Goal: Transaction & Acquisition: Purchase product/service

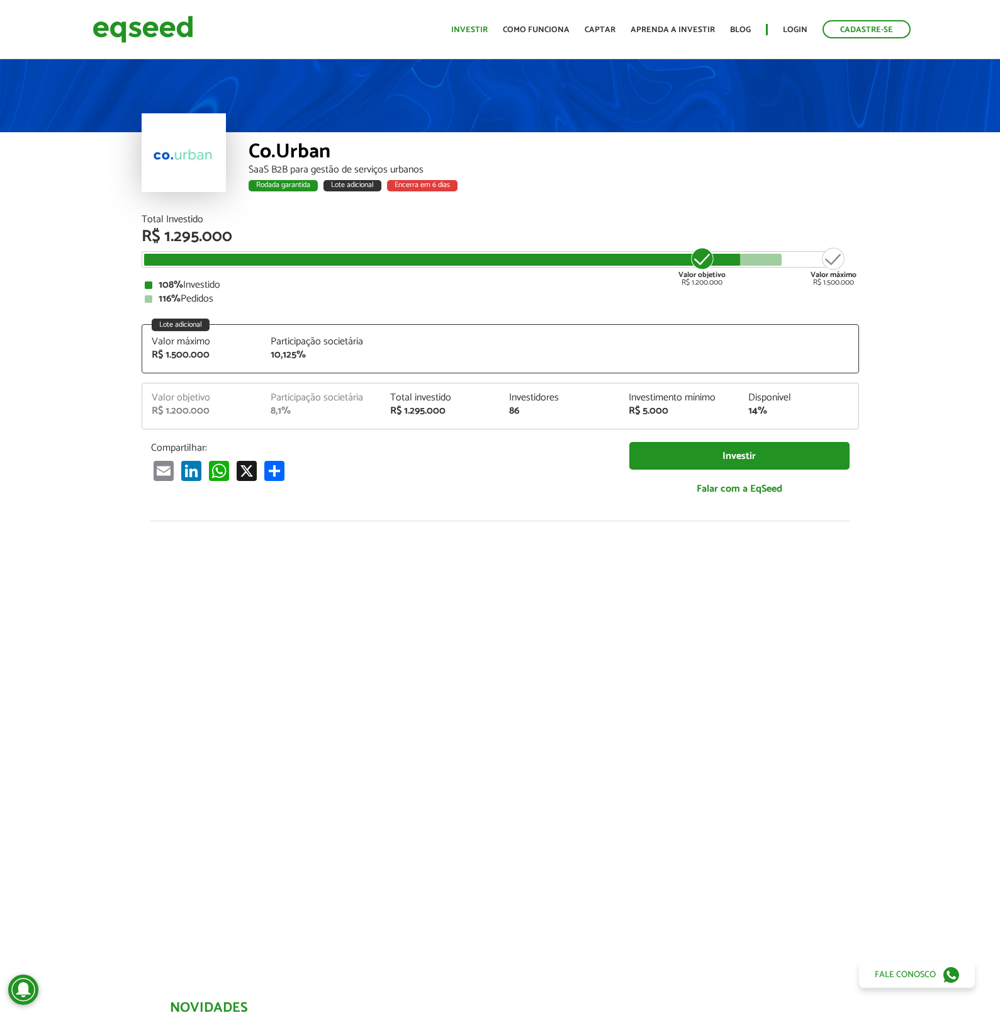
click at [478, 30] on link "Investir" at bounding box center [469, 30] width 37 height 8
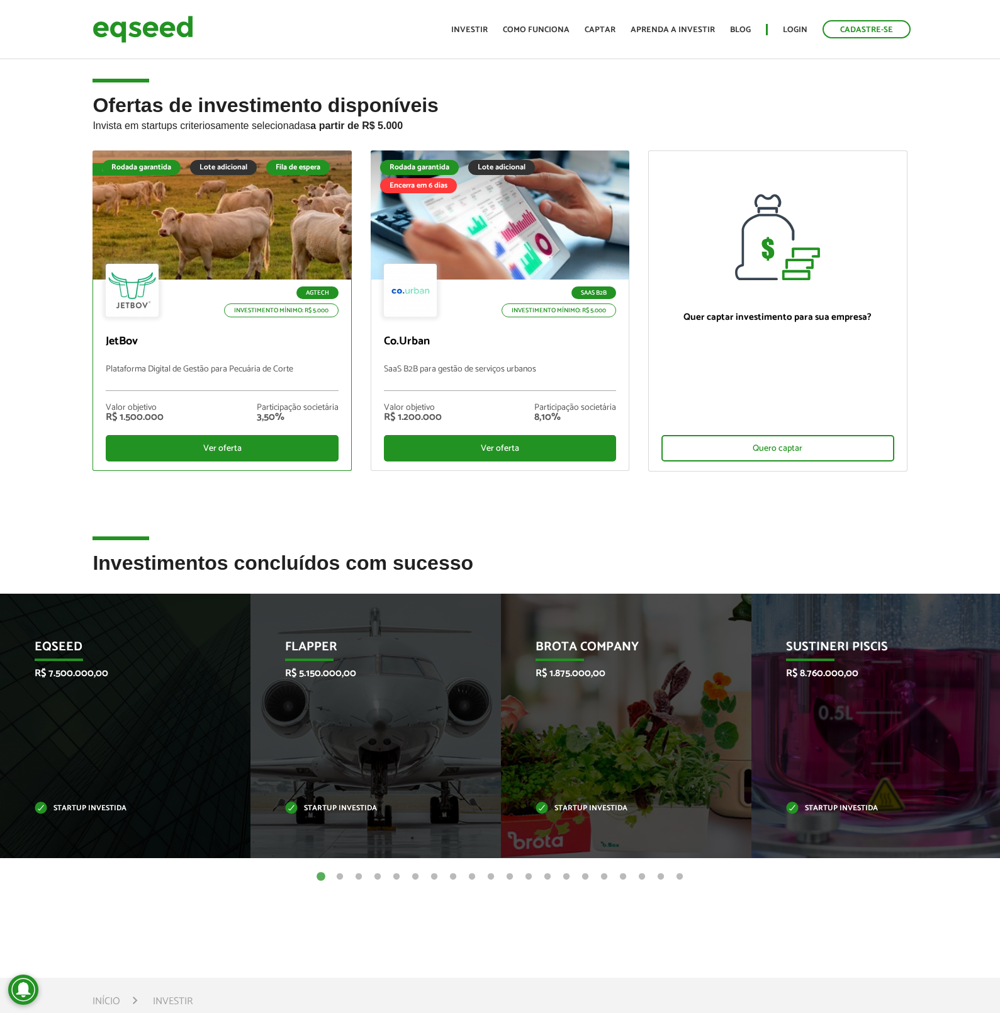
click at [205, 227] on div at bounding box center [222, 215] width 311 height 155
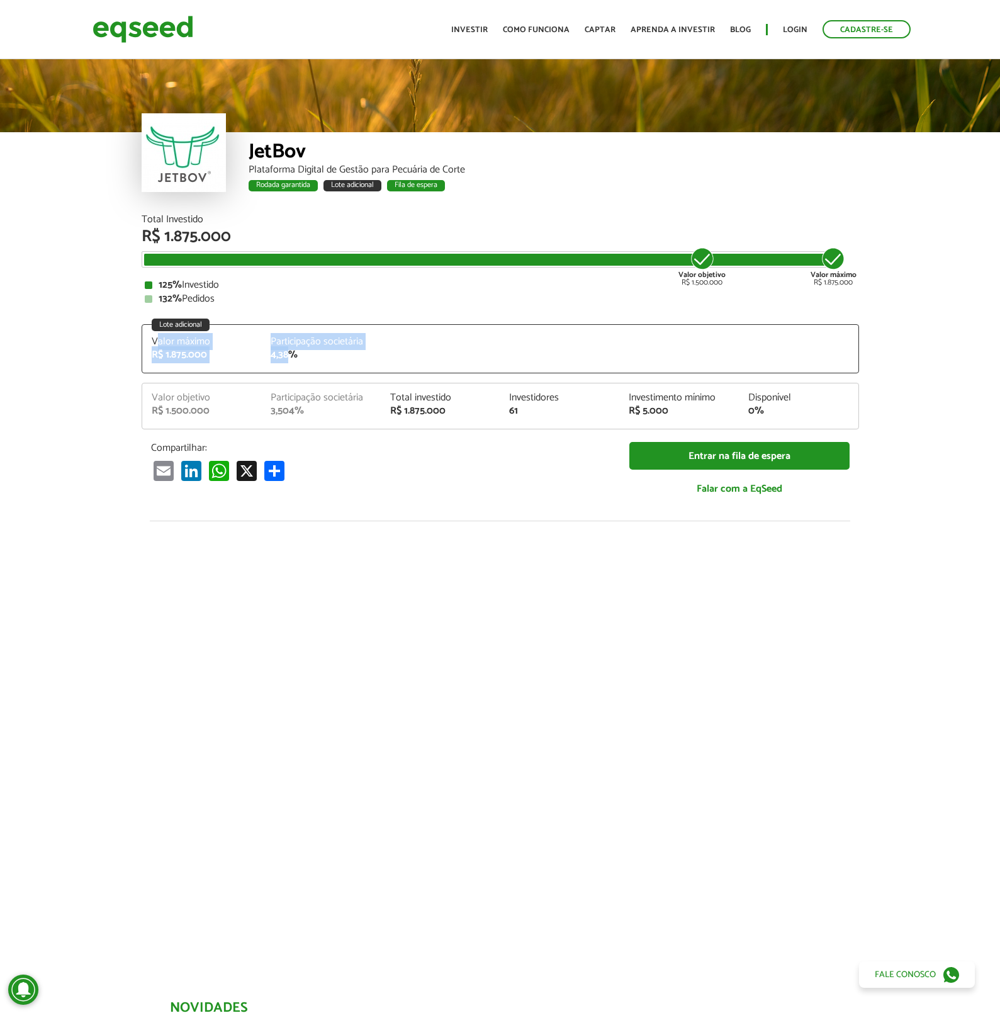
drag, startPoint x: 155, startPoint y: 341, endPoint x: 295, endPoint y: 358, distance: 140.8
click at [291, 359] on div "Valor máximo R$ 1.875.000 Participação societária 4,38%" at bounding box center [500, 355] width 716 height 36
click at [320, 354] on div "4,38%" at bounding box center [321, 355] width 101 height 10
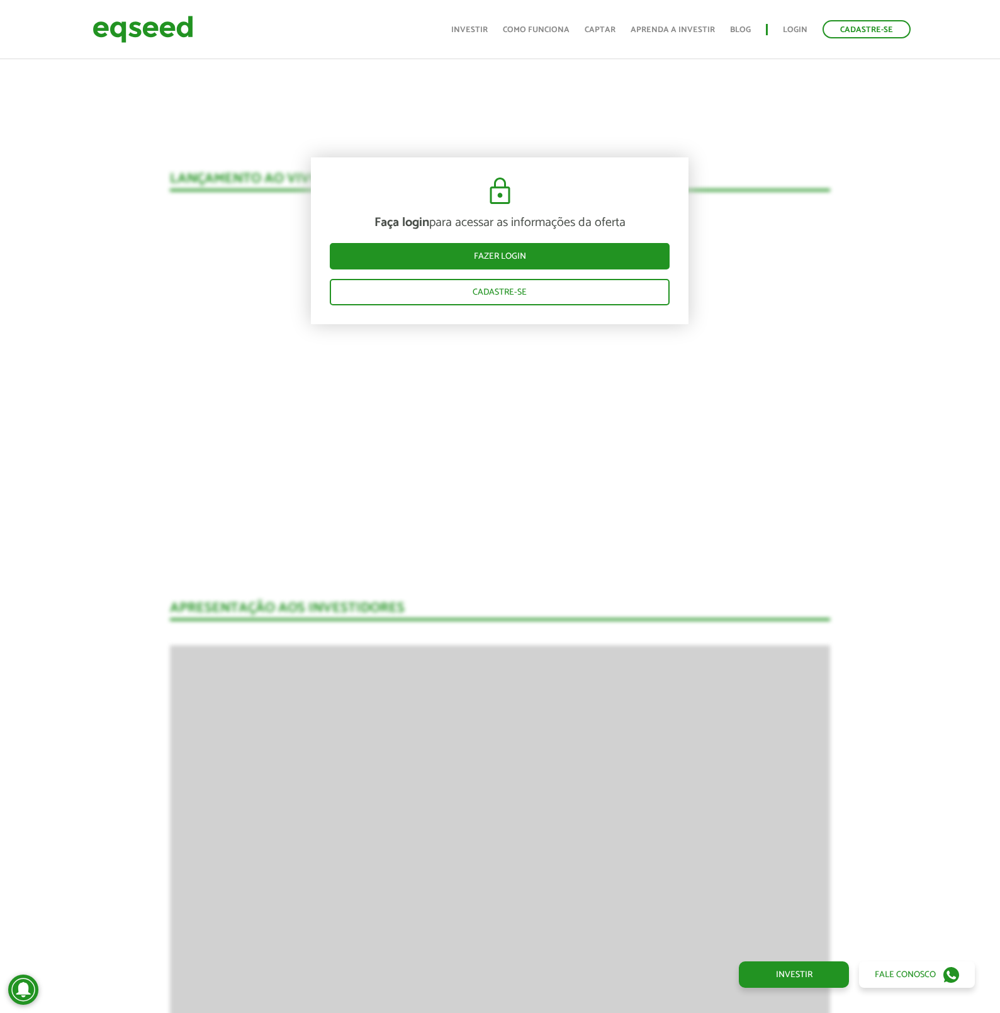
scroll to position [1753, 0]
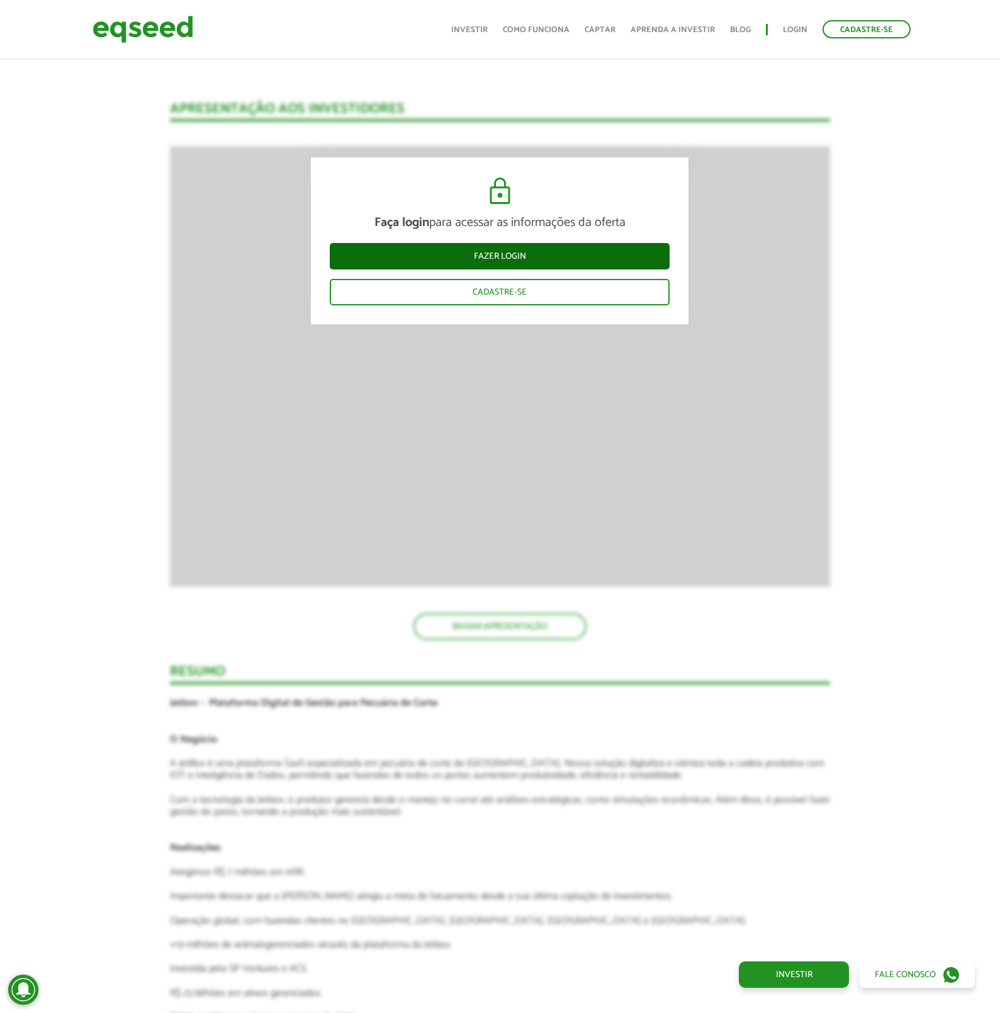
click at [519, 256] on link "Fazer login" at bounding box center [500, 256] width 340 height 26
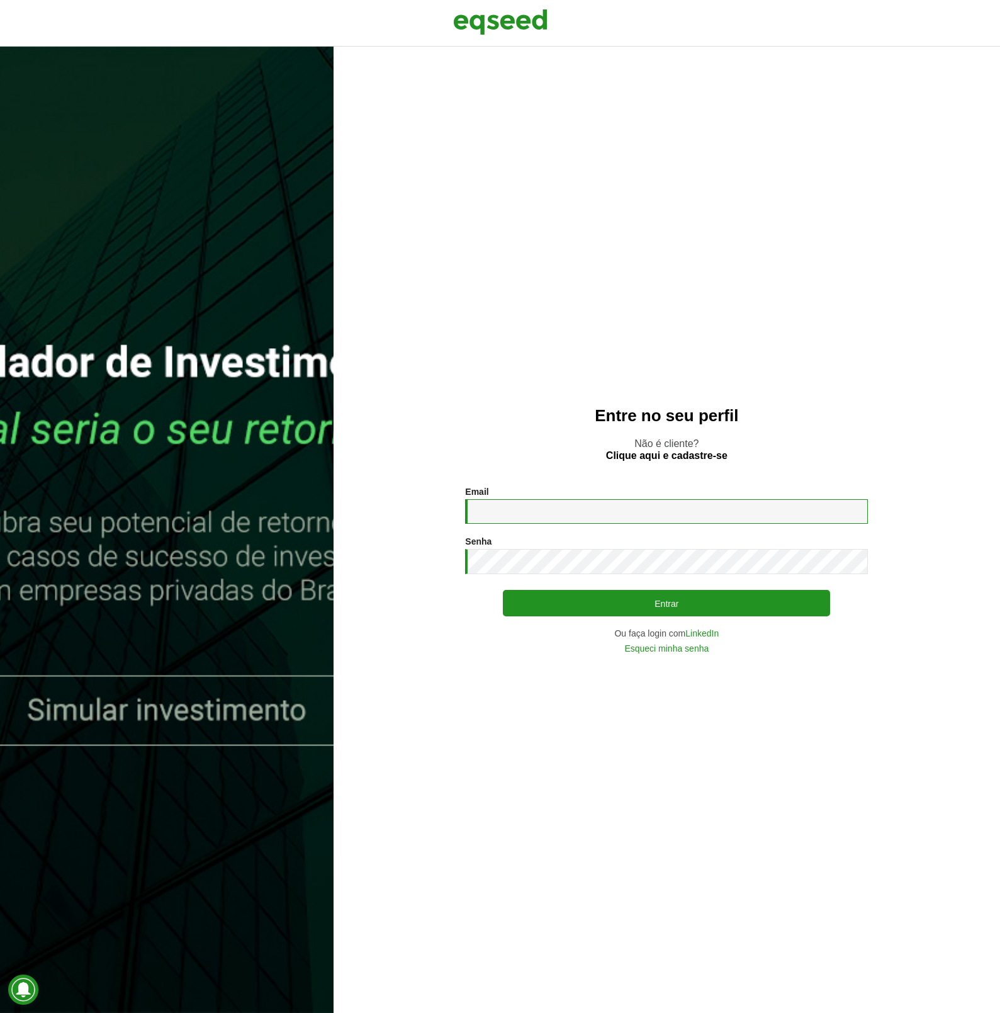
type input "**********"
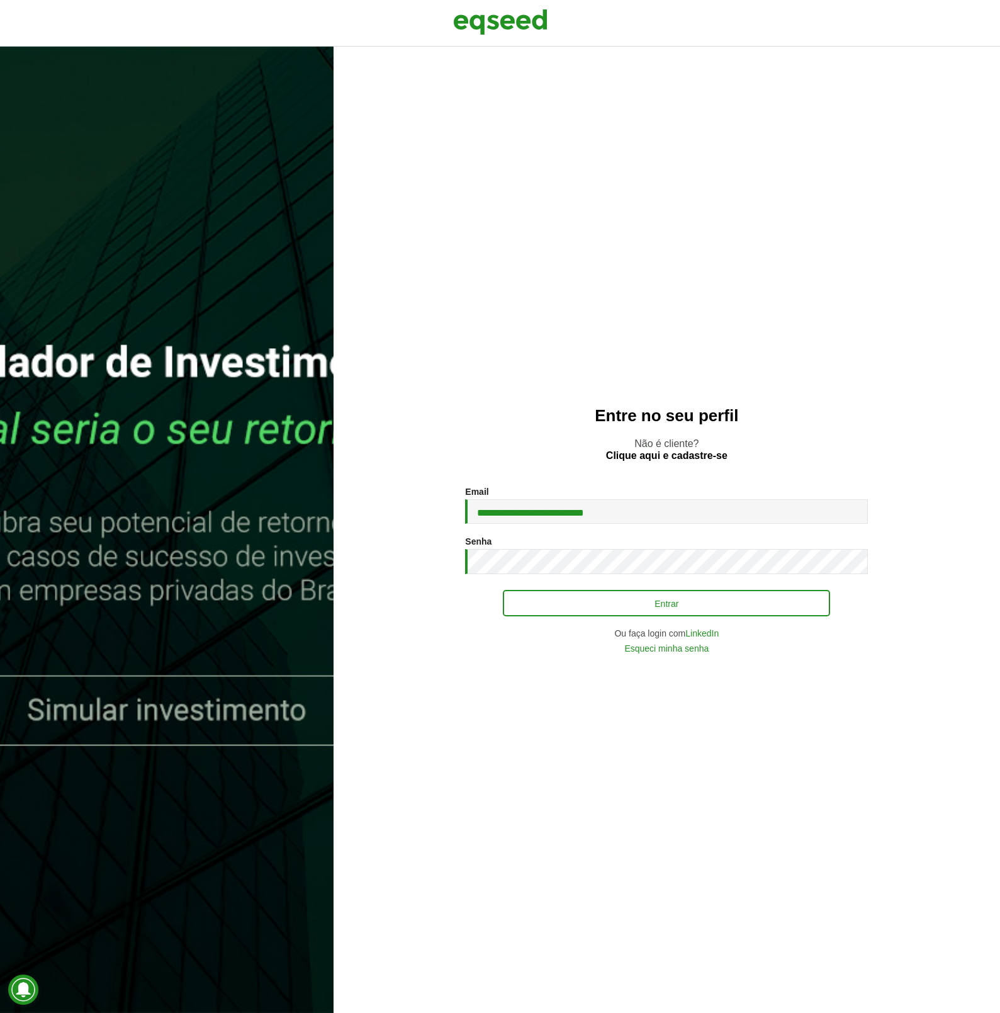
click at [541, 595] on button "Entrar" at bounding box center [666, 603] width 327 height 26
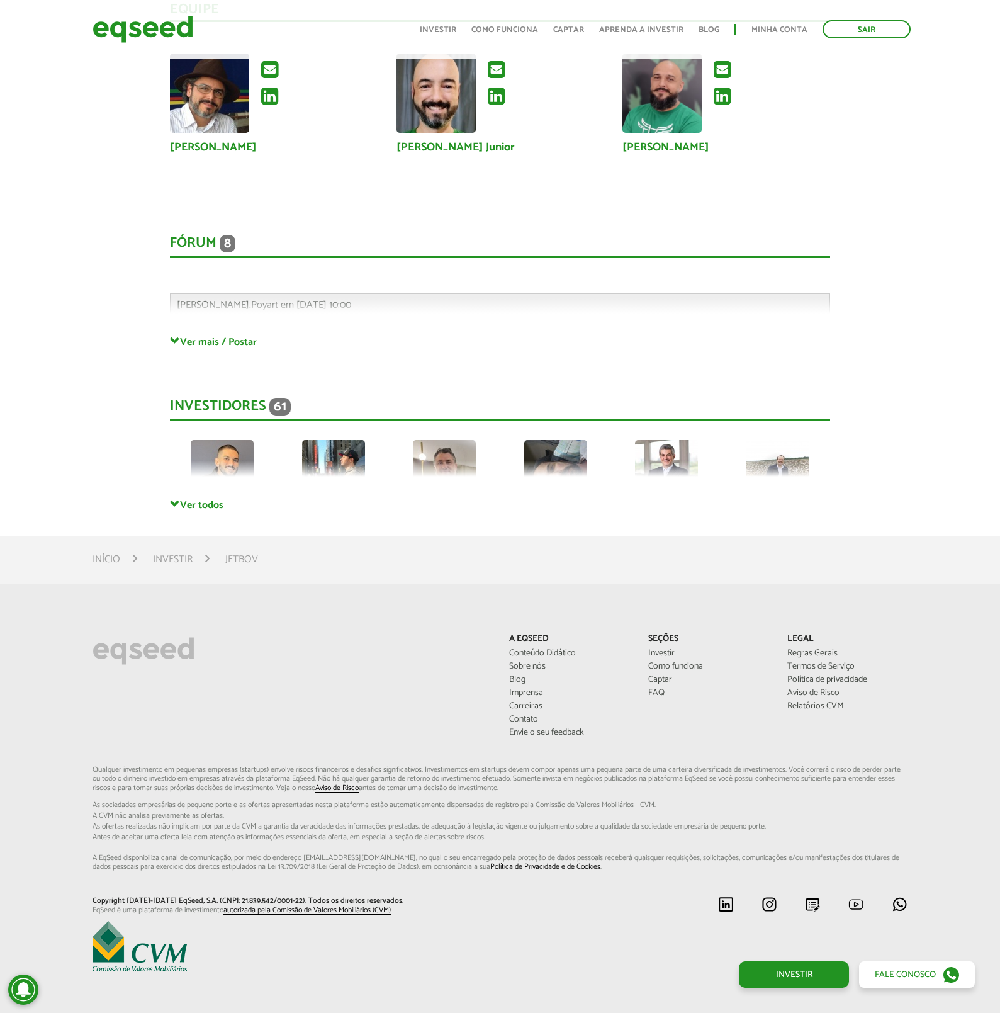
scroll to position [3201, 0]
click at [210, 499] on link "Ver todos" at bounding box center [500, 505] width 660 height 12
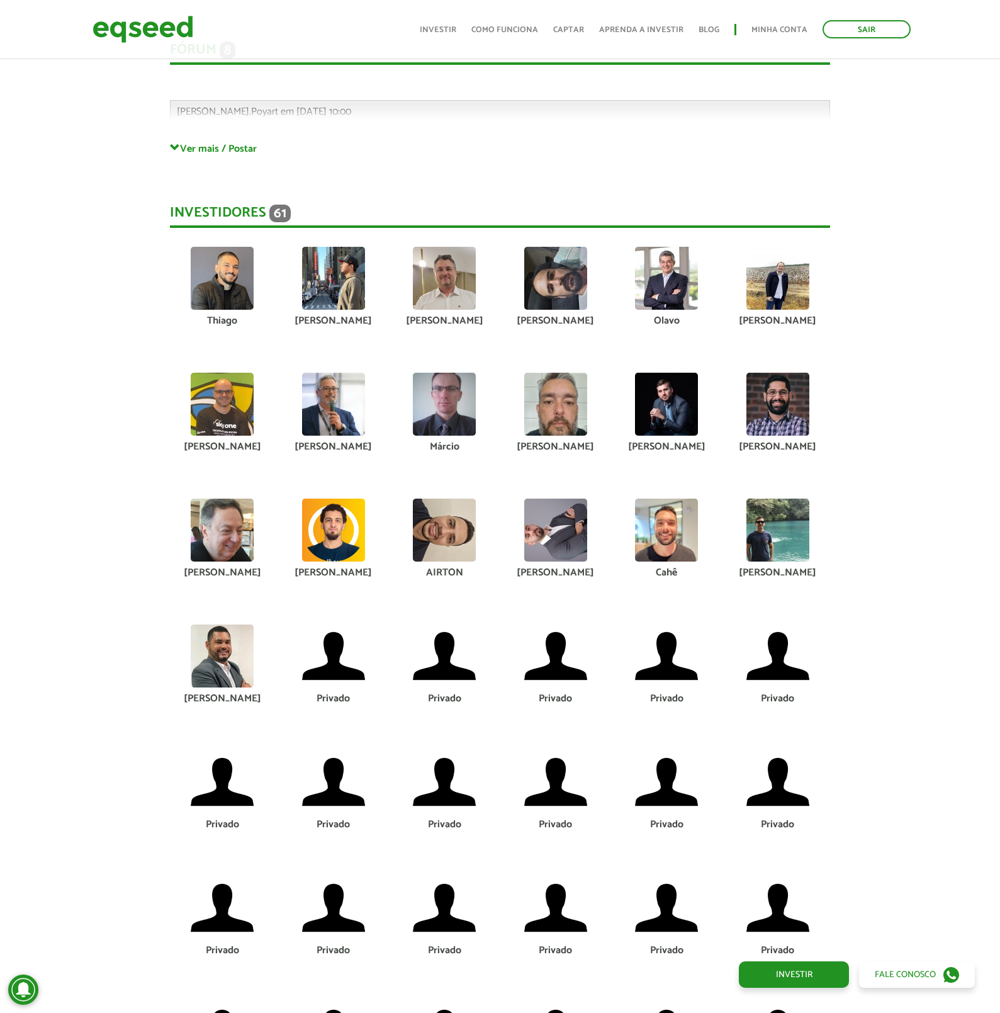
scroll to position [3476, 0]
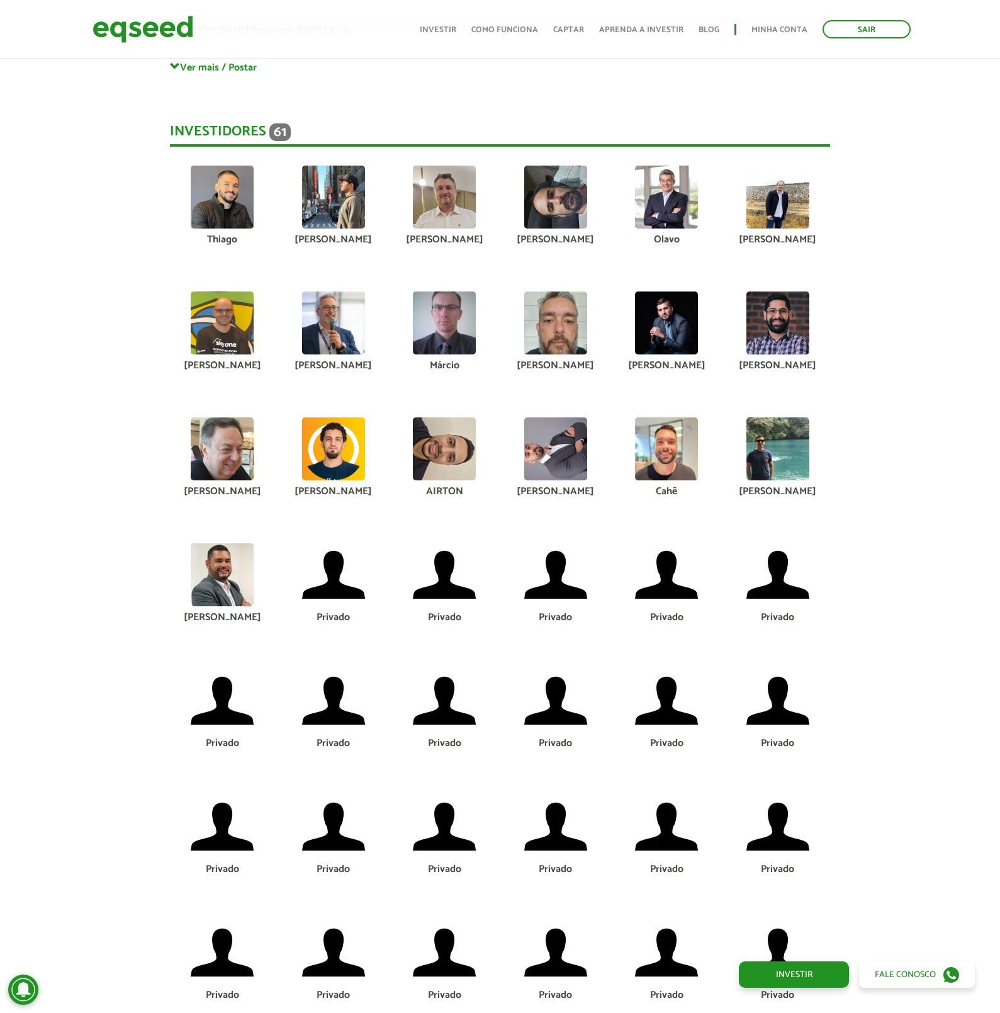
click at [442, 431] on img at bounding box center [444, 448] width 63 height 63
click at [437, 452] on img at bounding box center [444, 448] width 63 height 63
drag, startPoint x: 437, startPoint y: 480, endPoint x: 448, endPoint y: 523, distance: 44.0
click at [437, 487] on div "AIRTON" at bounding box center [444, 492] width 93 height 10
click at [460, 621] on li "Privado" at bounding box center [444, 593] width 111 height 101
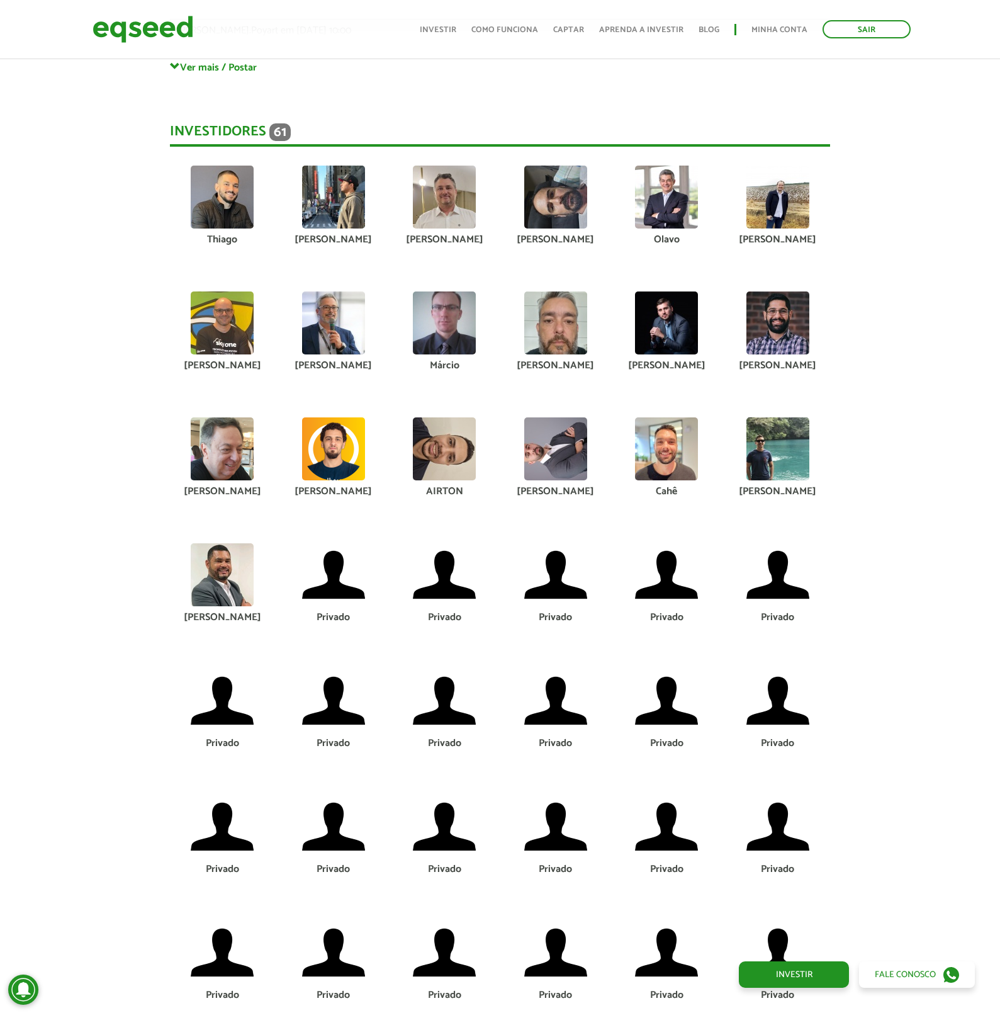
click at [456, 576] on img at bounding box center [444, 574] width 63 height 63
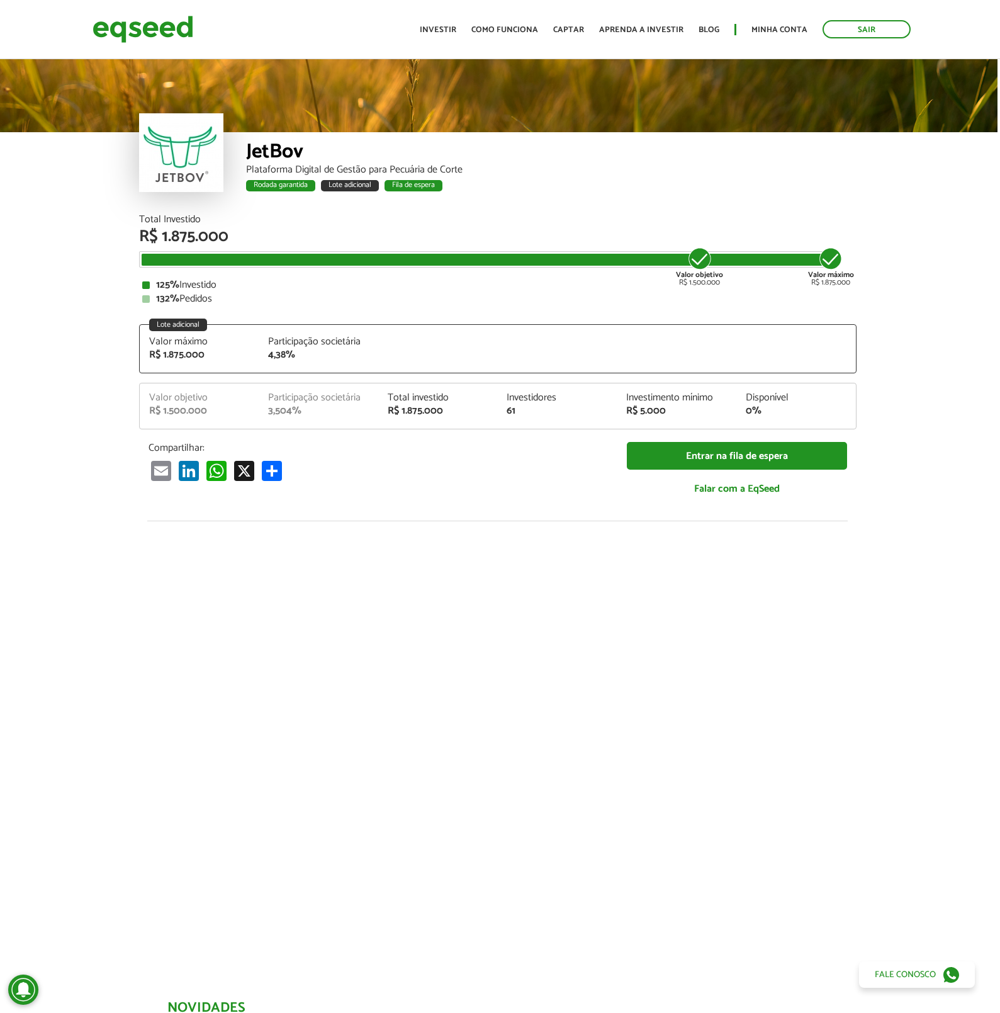
scroll to position [0, 3]
click at [445, 30] on link "Investir" at bounding box center [438, 30] width 37 height 8
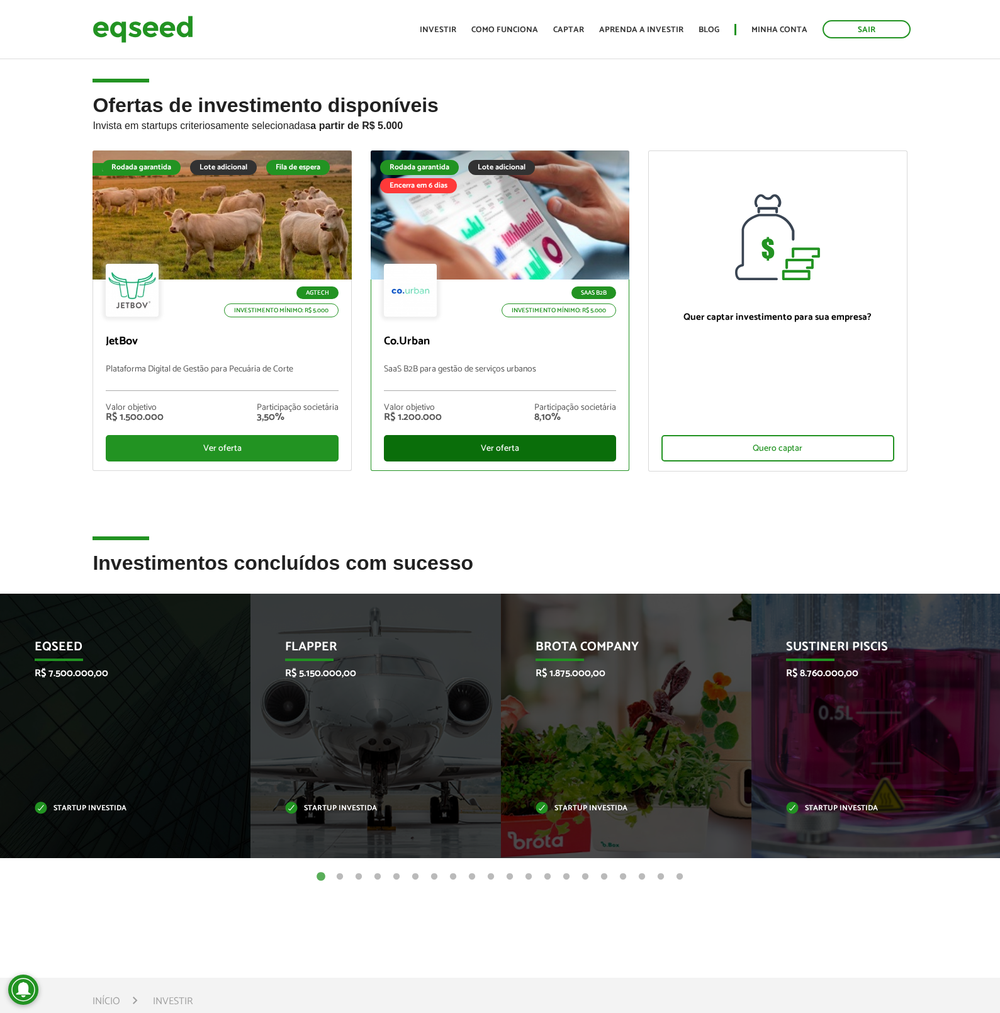
click at [465, 446] on div "Ver oferta" at bounding box center [500, 448] width 232 height 26
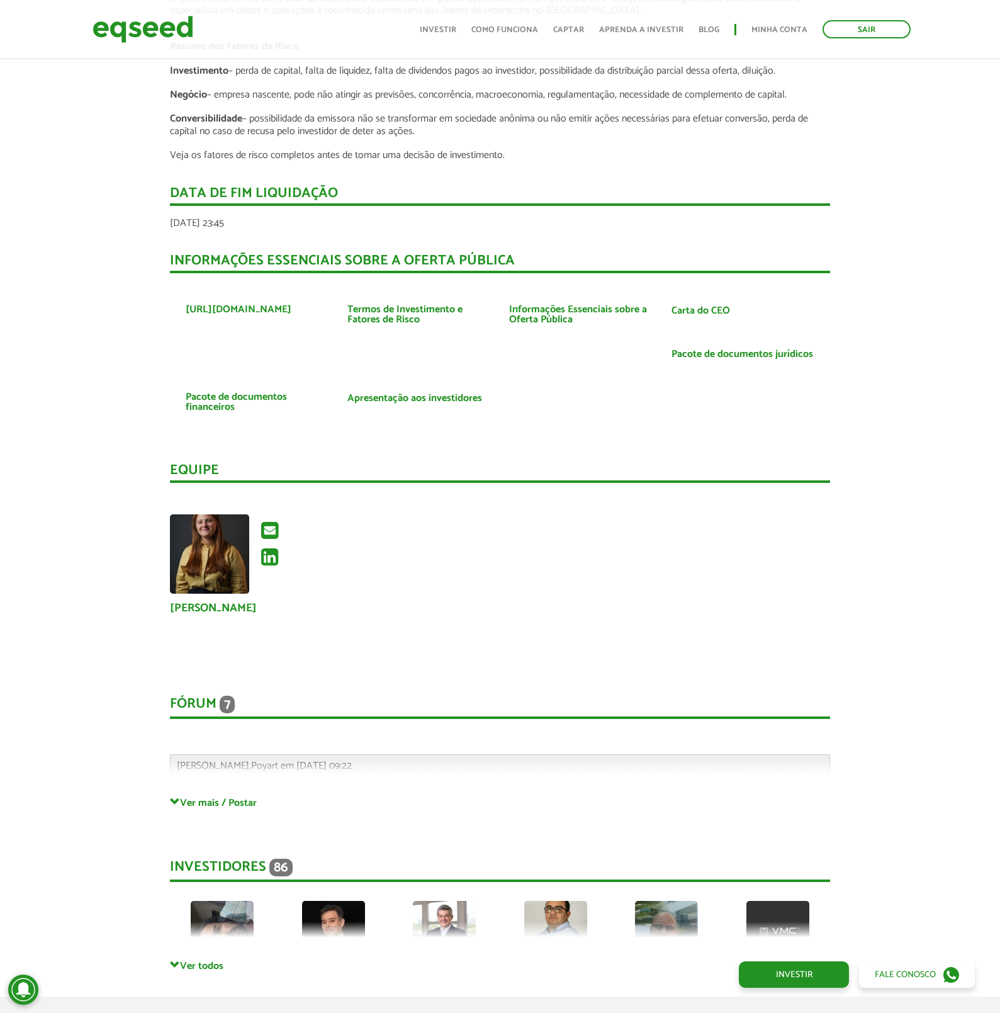
scroll to position [2691, 0]
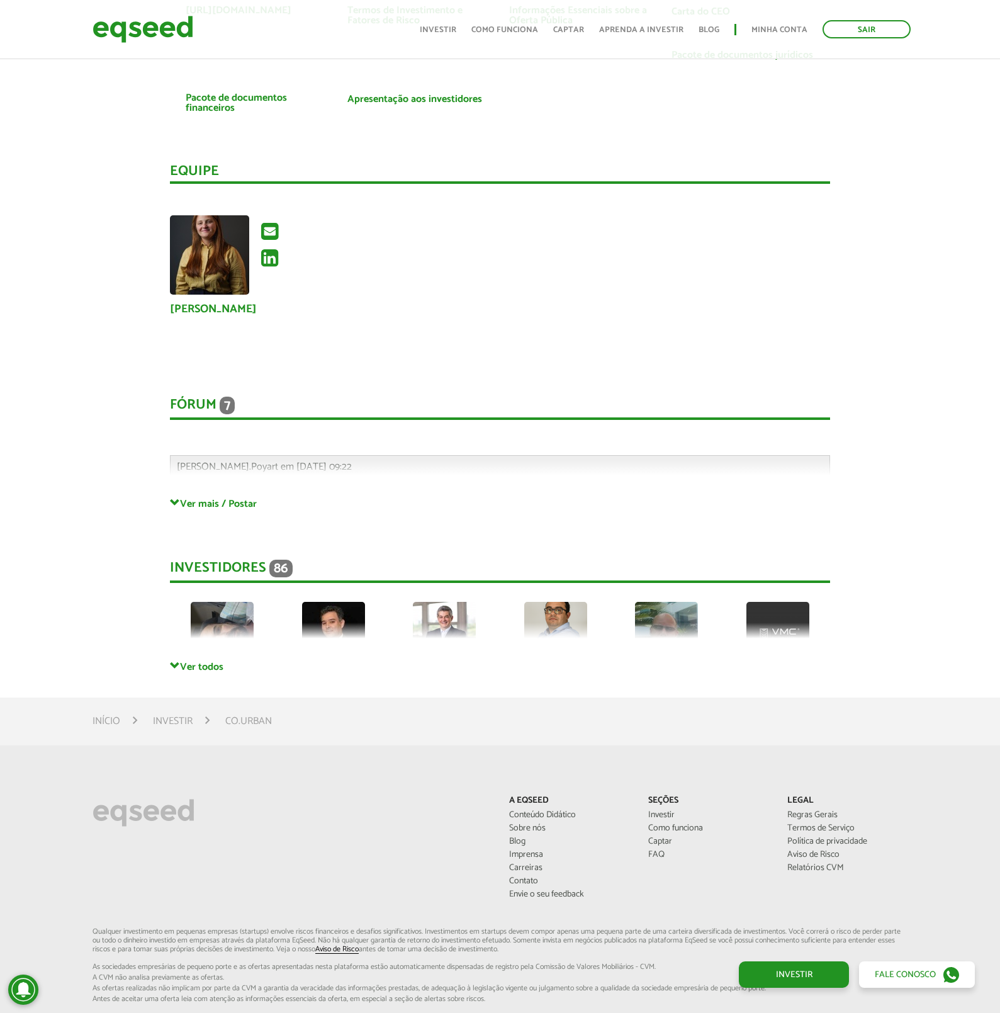
click at [175, 661] on span at bounding box center [175, 666] width 10 height 10
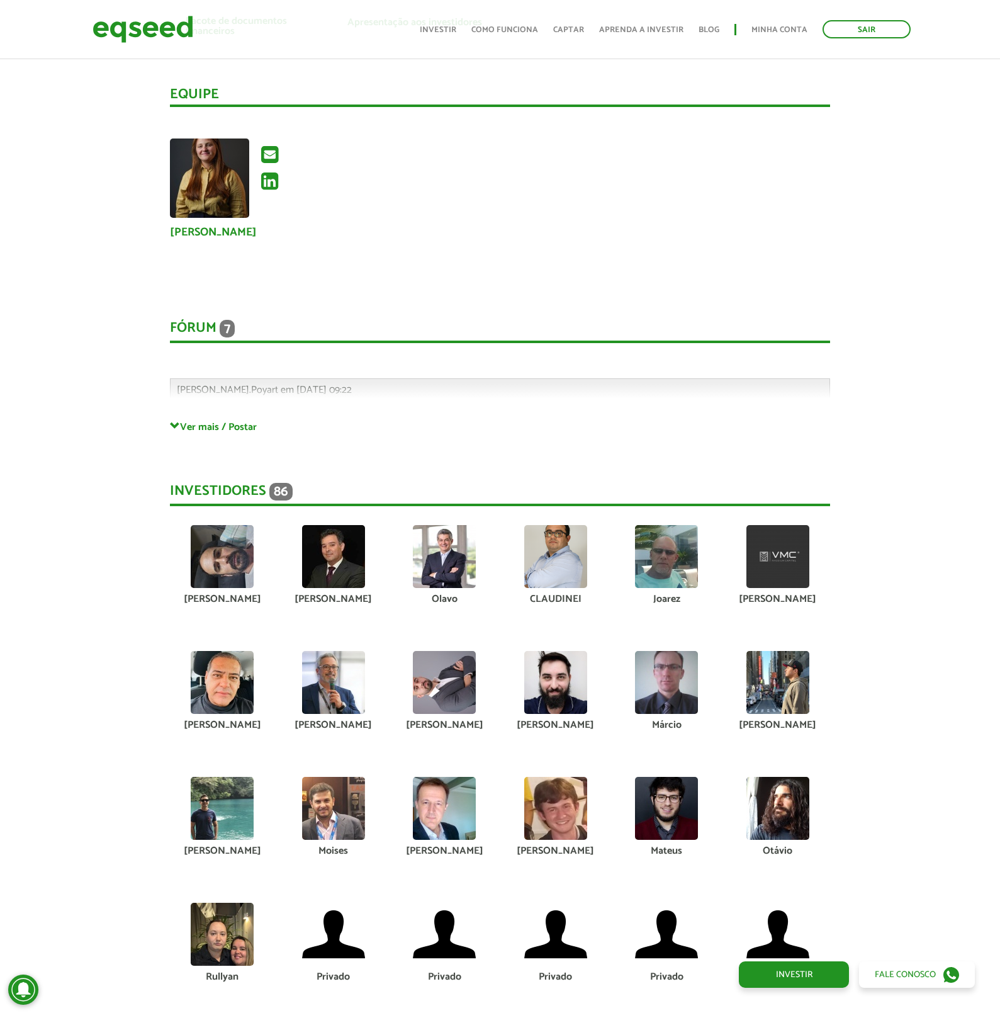
scroll to position [2644, 0]
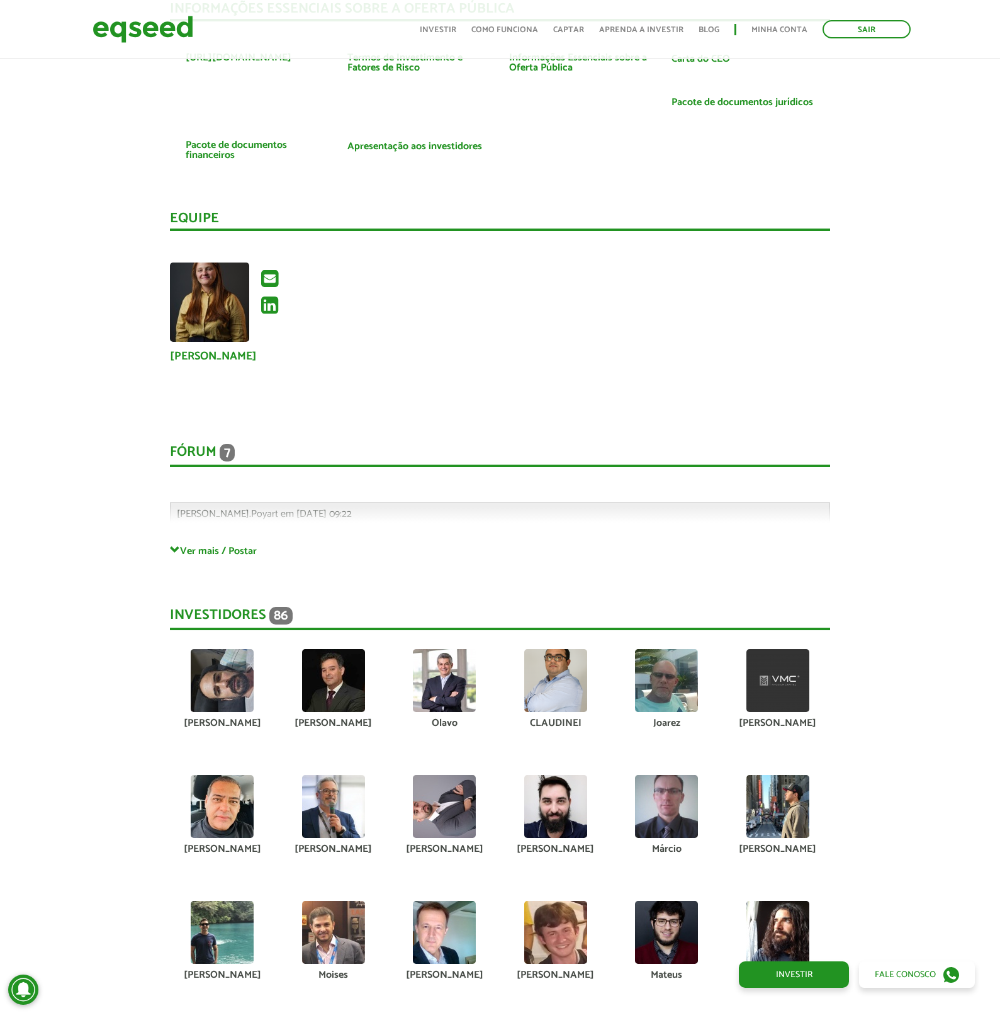
click at [196, 532] on div "Fórum 7 Comentários [PERSON_NAME].Poyart em [DATE] 09:22 Bem-vindo(a) ao fórum …" at bounding box center [500, 482] width 660 height 126
click at [206, 544] on link "Ver mais / Postar" at bounding box center [500, 550] width 660 height 12
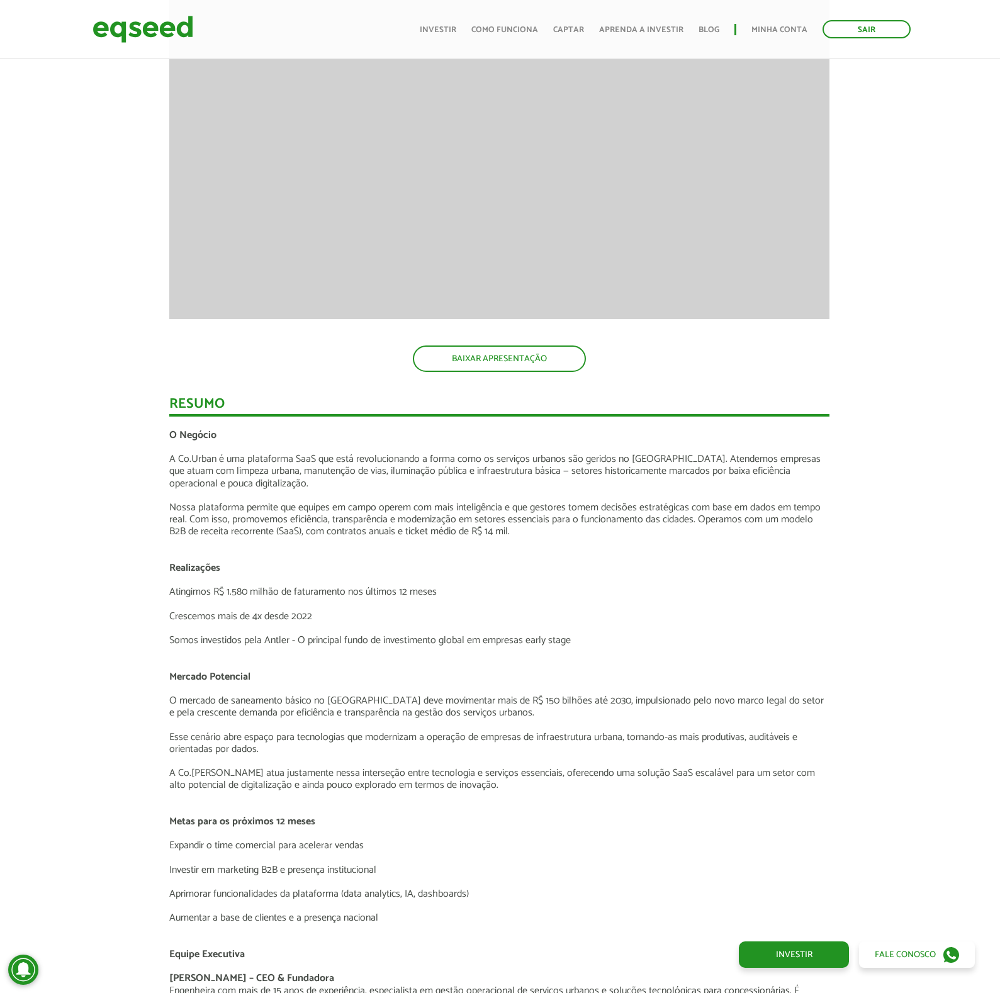
scroll to position [1324, 1]
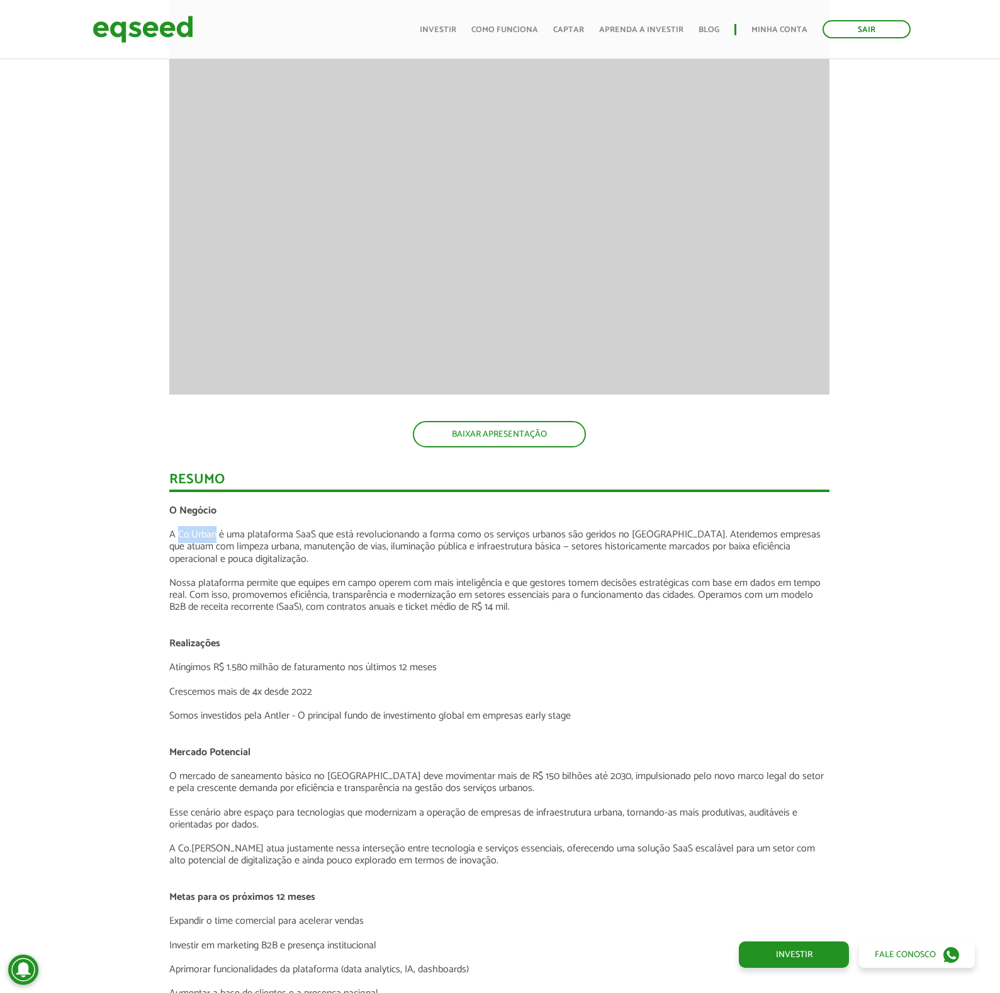
drag, startPoint x: 215, startPoint y: 532, endPoint x: 180, endPoint y: 534, distance: 34.7
click at [179, 532] on p "A Co.Urban é uma plataforma SaaS que está revolucionando a forma como os serviç…" at bounding box center [499, 547] width 660 height 37
copy p "Co.Urban"
